Goal: Information Seeking & Learning: Understand process/instructions

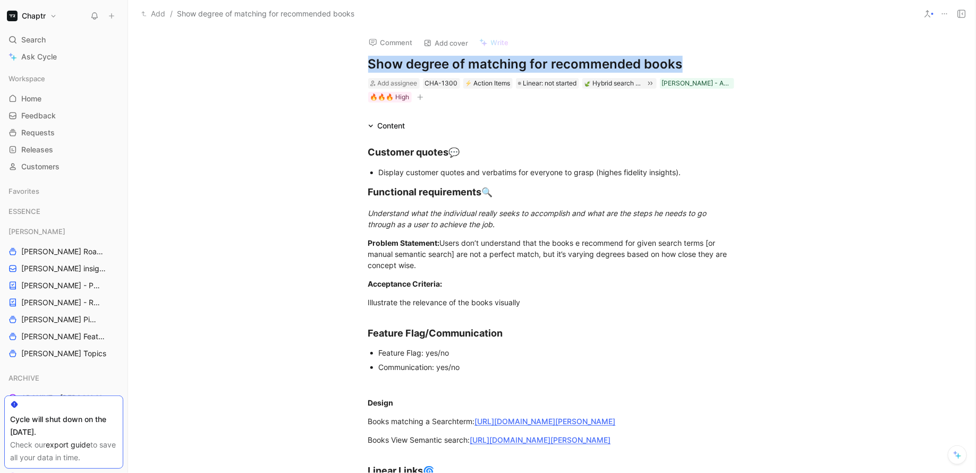
drag, startPoint x: 367, startPoint y: 65, endPoint x: 685, endPoint y: 59, distance: 317.7
click at [685, 59] on h1 "Show degree of matching for recommended books" at bounding box center [552, 64] width 368 height 17
copy h1 "Show degree of matching for recommended books"
